Goal: Check status: Check status

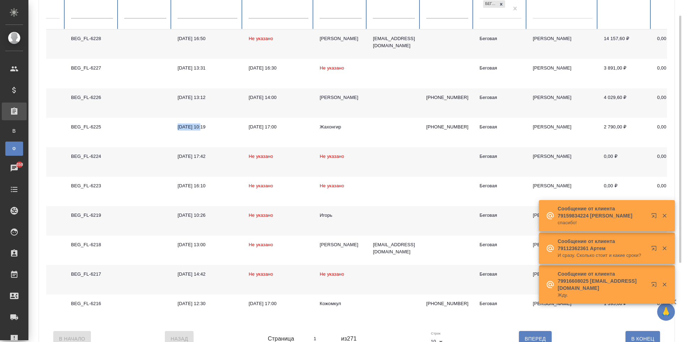
scroll to position [71, 0]
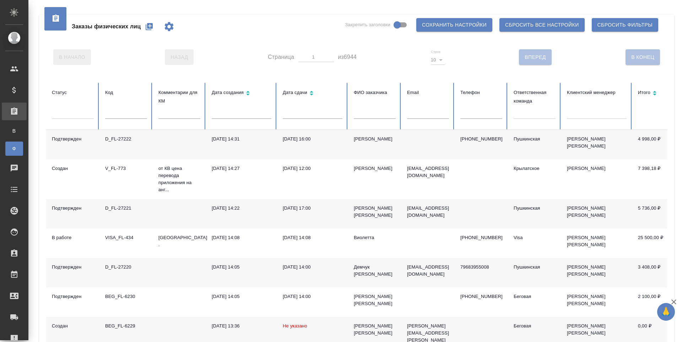
click at [526, 112] on div at bounding box center [535, 112] width 42 height 10
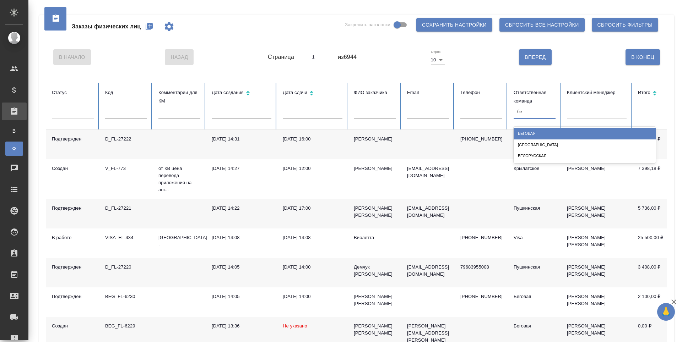
type input "бег"
click at [544, 134] on div "Беговая" at bounding box center [585, 133] width 142 height 11
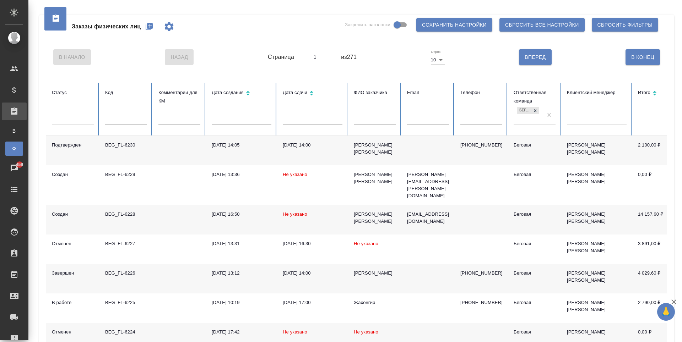
click at [433, 149] on td at bounding box center [427, 150] width 53 height 29
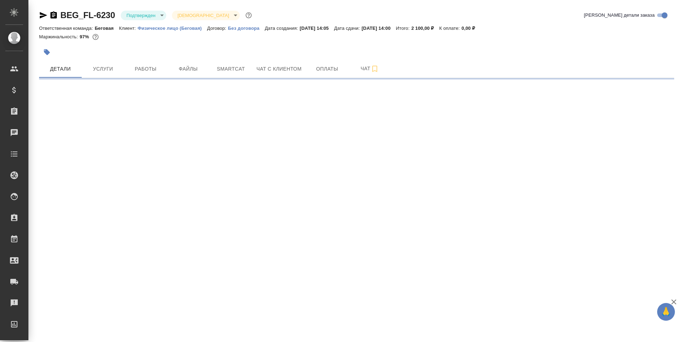
select select "RU"
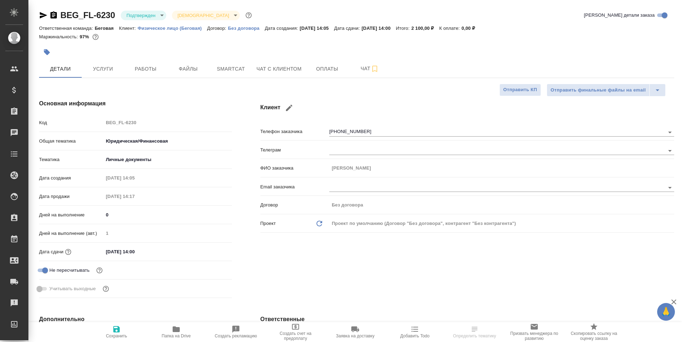
type textarea "x"
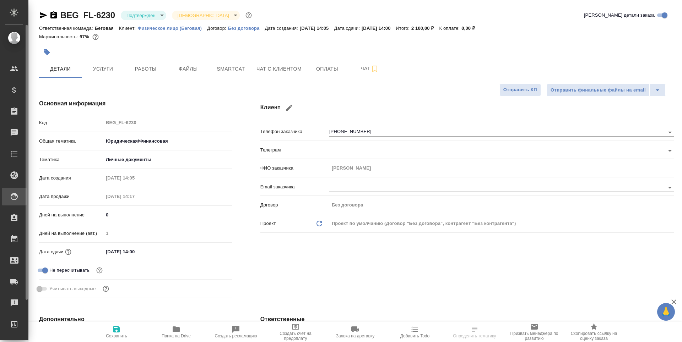
type textarea "x"
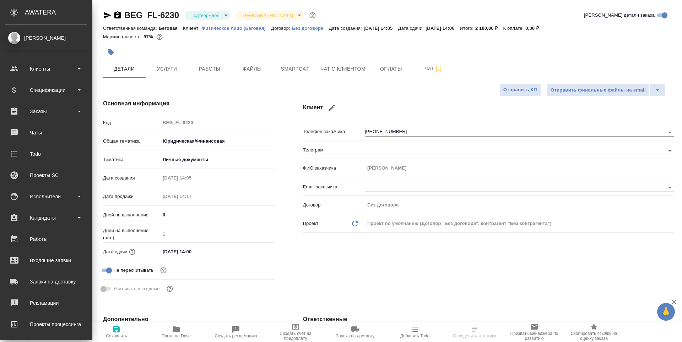
type textarea "x"
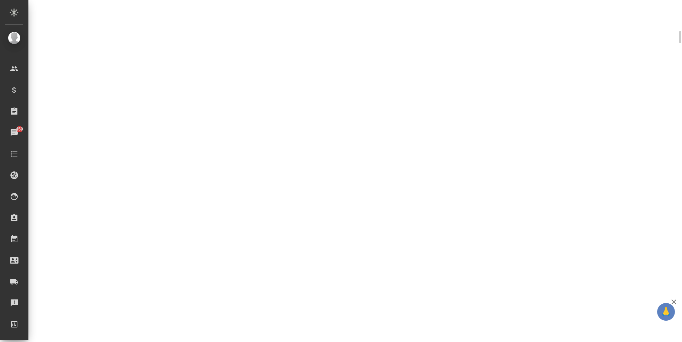
scroll to position [207, 0]
select select "RU"
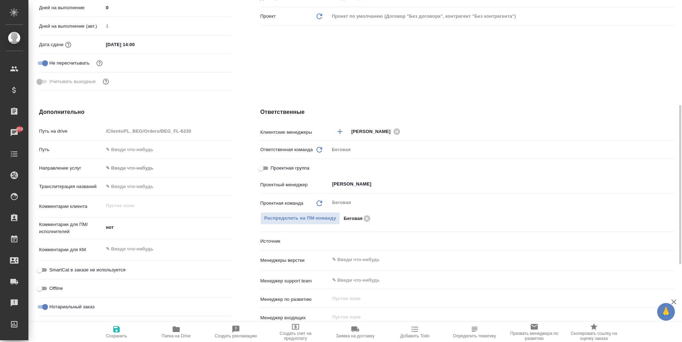
scroll to position [213, 0]
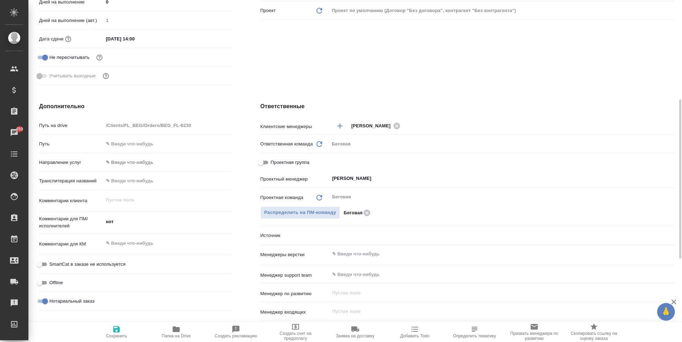
type textarea "x"
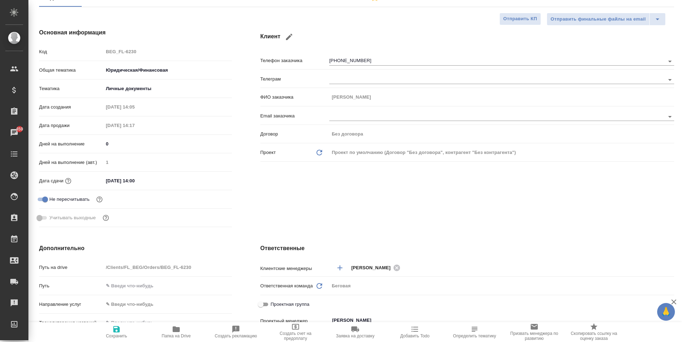
scroll to position [0, 0]
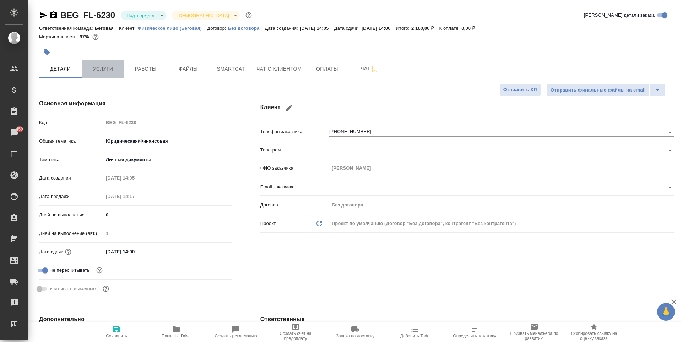
click at [111, 67] on span "Услуги" at bounding box center [103, 69] width 34 height 9
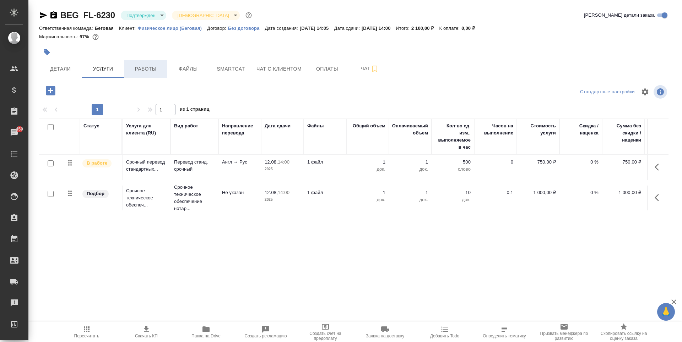
click at [156, 73] on span "Работы" at bounding box center [146, 69] width 34 height 9
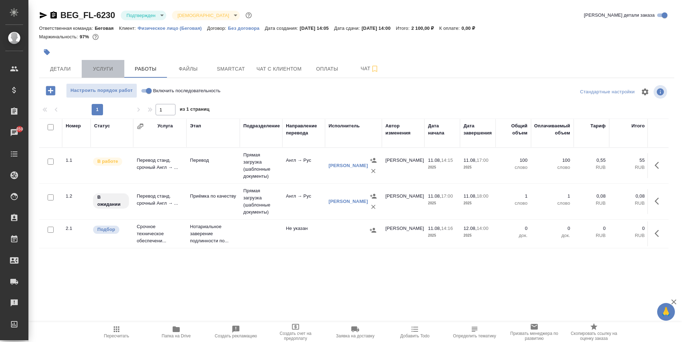
click at [109, 72] on span "Услуги" at bounding box center [103, 69] width 34 height 9
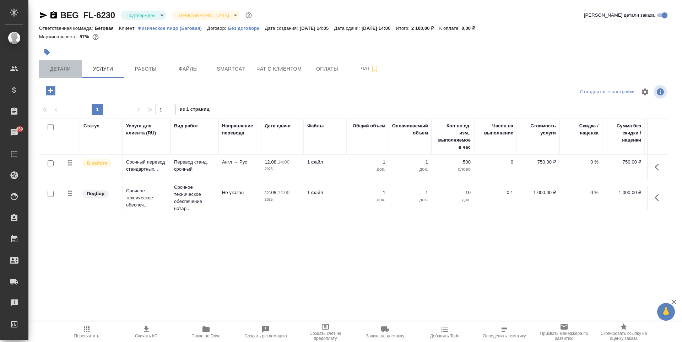
click at [67, 75] on button "Детали" at bounding box center [60, 69] width 43 height 18
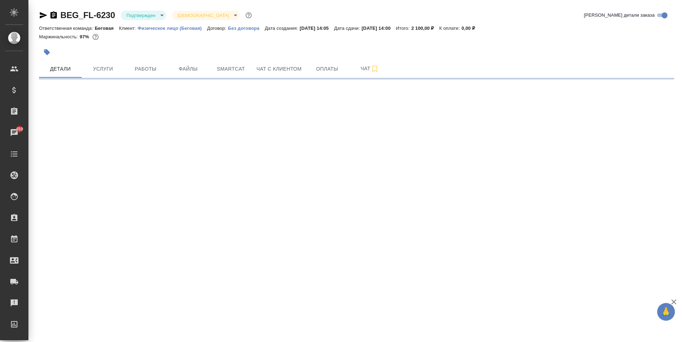
select select "RU"
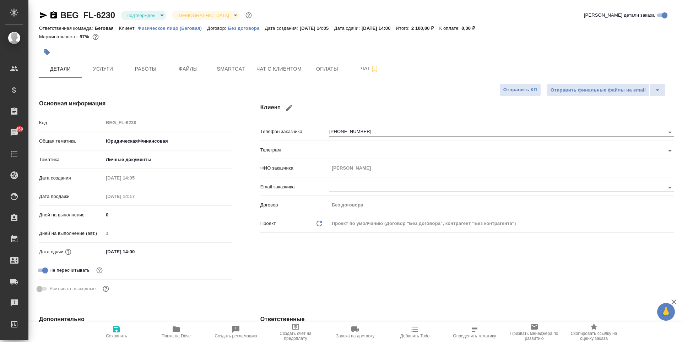
type textarea "x"
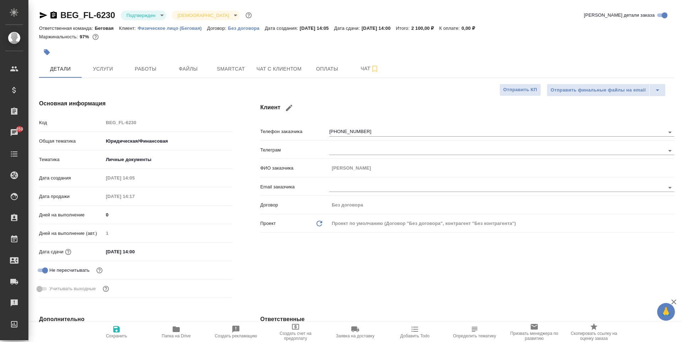
type textarea "x"
